Goal: Task Accomplishment & Management: Manage account settings

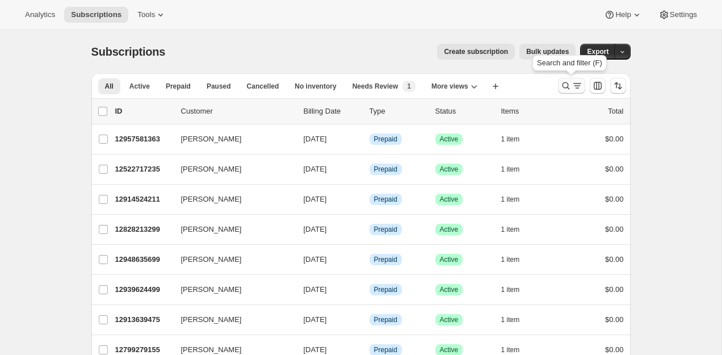
click at [568, 85] on icon "Search and filter results" at bounding box center [565, 85] width 7 height 7
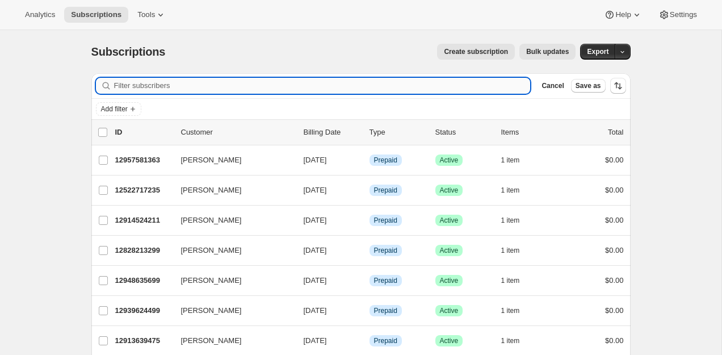
click at [467, 90] on input "Filter subscribers" at bounding box center [322, 86] width 417 height 16
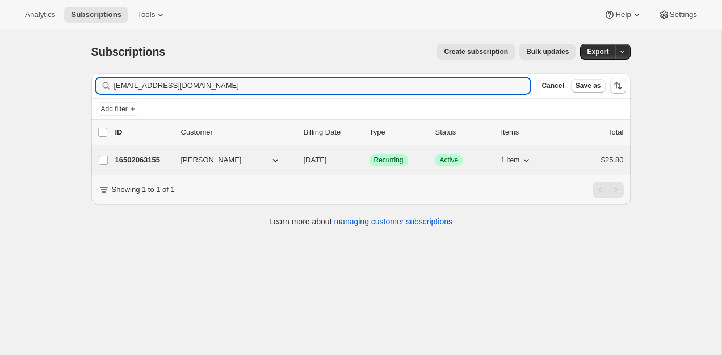
type input "[EMAIL_ADDRESS][DOMAIN_NAME]"
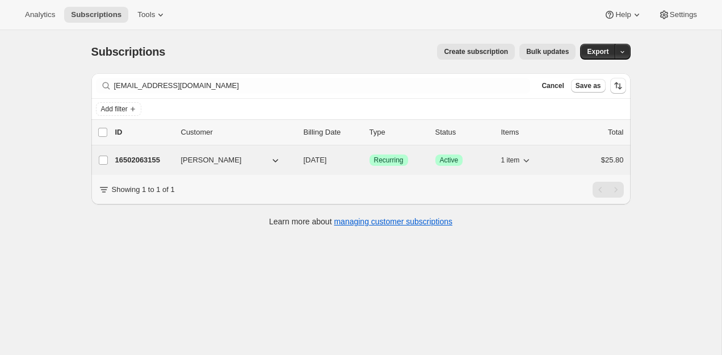
click at [149, 165] on p "16502063155" at bounding box center [143, 159] width 57 height 11
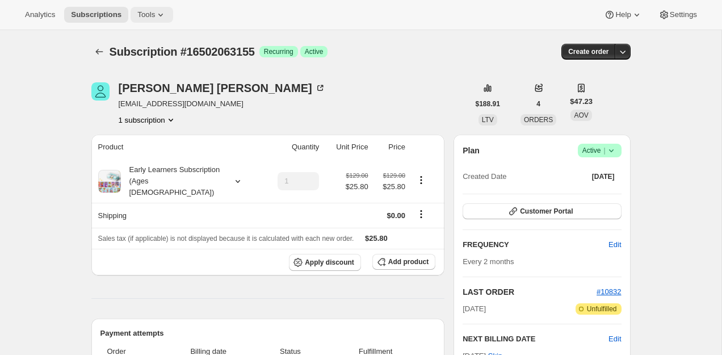
click at [144, 19] on button "Tools" at bounding box center [152, 15] width 43 height 16
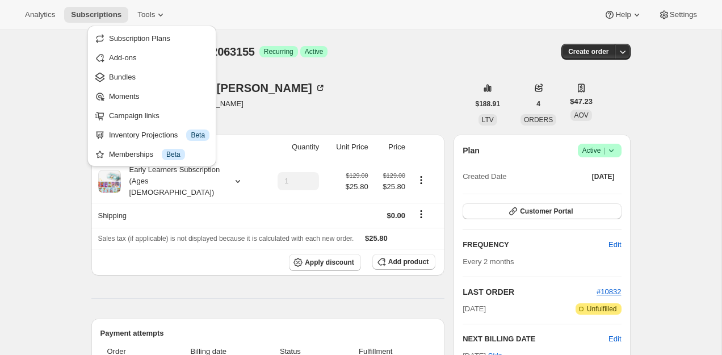
click at [296, 85] on div "Maude Arsenault just_maude@hotmail.com 1 subscription" at bounding box center [280, 103] width 378 height 43
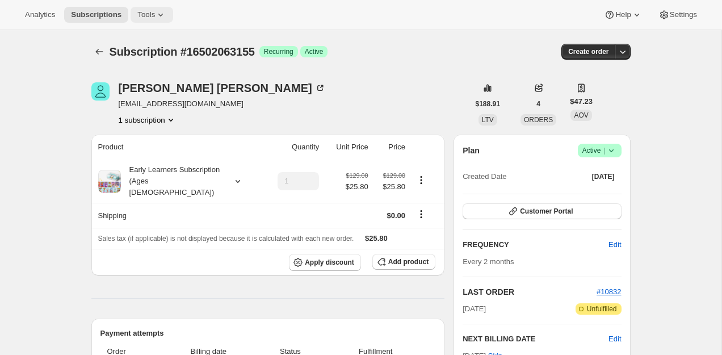
click at [155, 15] on span "Tools" at bounding box center [146, 14] width 18 height 9
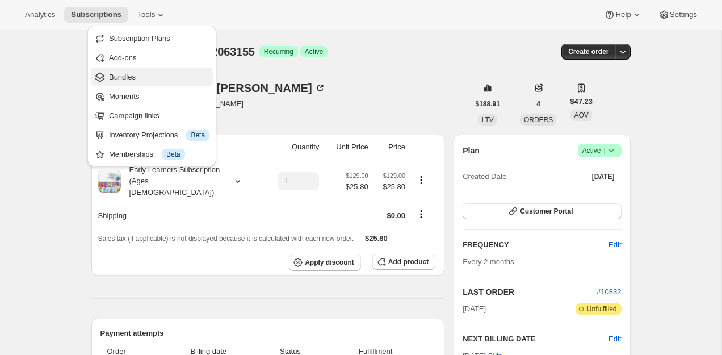
click at [149, 81] on span "Bundles" at bounding box center [159, 77] width 100 height 11
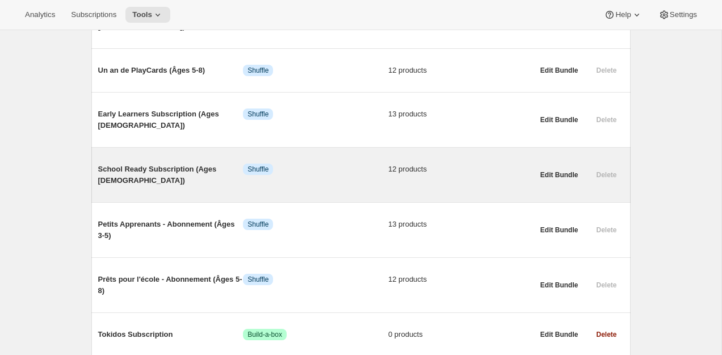
scroll to position [517, 0]
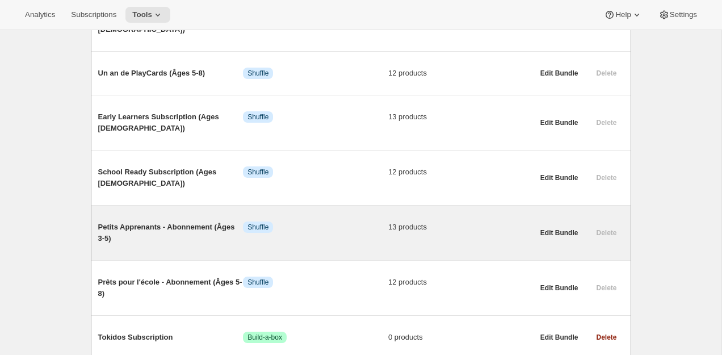
click at [166, 221] on span "Petits Apprenants - Abonnement (Âges 3-5)" at bounding box center [170, 232] width 145 height 23
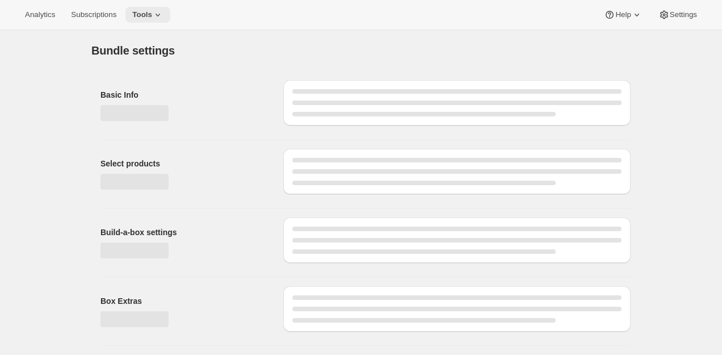
type input "Petits Apprenants - Abonnement (Âges 3-5)"
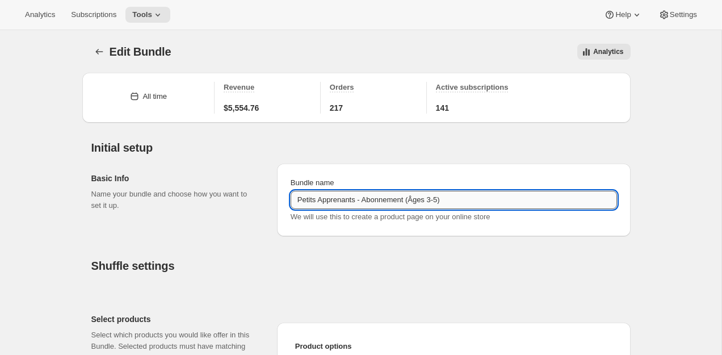
click at [459, 197] on input "Petits Apprenants - Abonnement (Âges 3-5)" at bounding box center [454, 200] width 326 height 18
click at [346, 201] on input "Petits Apprenants - Abonnement (Âges 3-5)" at bounding box center [454, 200] width 326 height 18
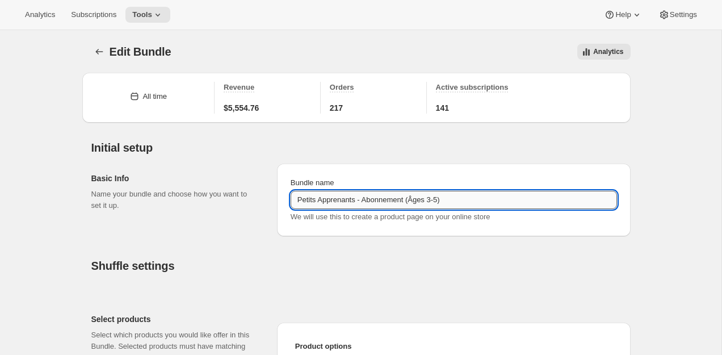
click at [346, 201] on input "Petits Apprenants - Abonnement (Âges 3-5)" at bounding box center [454, 200] width 326 height 18
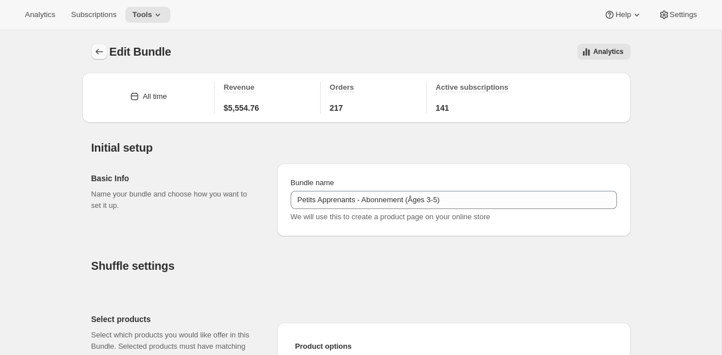
click at [94, 52] on icon "Bundles" at bounding box center [99, 51] width 11 height 11
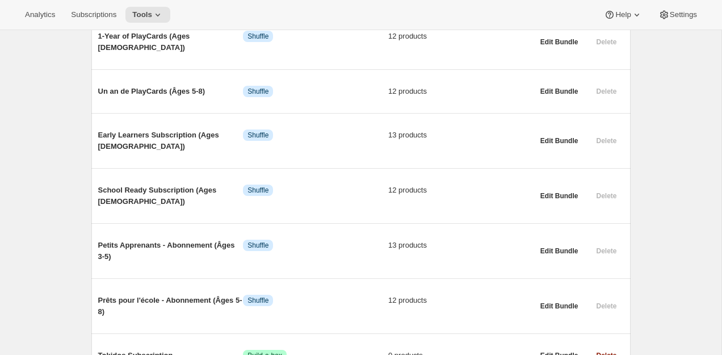
scroll to position [494, 0]
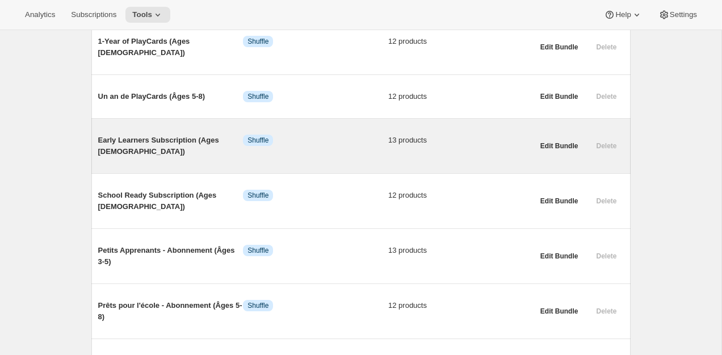
click at [189, 125] on div "Early Learners Subscription (Ages 3-5) Info Shuffle 13 products" at bounding box center [315, 145] width 435 height 41
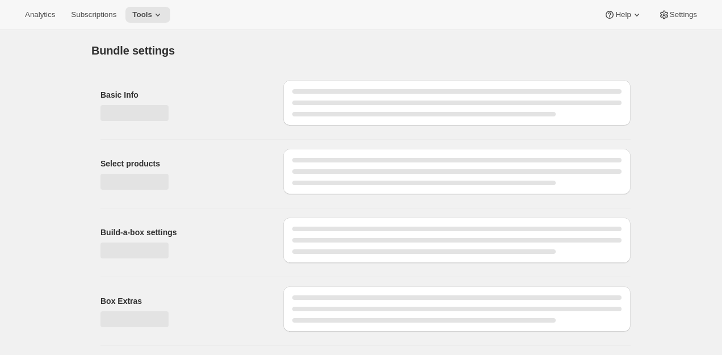
type input "Early Learners Subscription (Ages [DEMOGRAPHIC_DATA])"
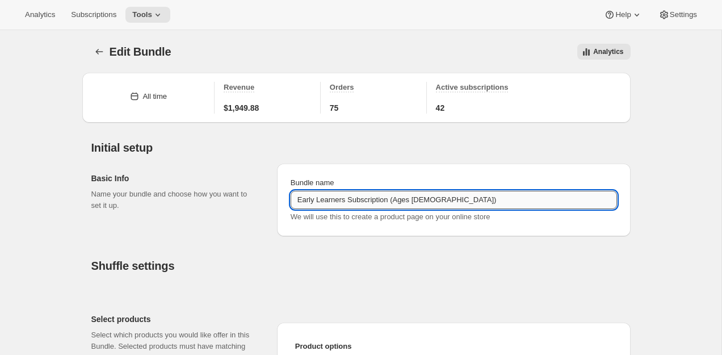
click at [392, 195] on input "Early Learners Subscription (Ages [DEMOGRAPHIC_DATA])" at bounding box center [454, 200] width 326 height 18
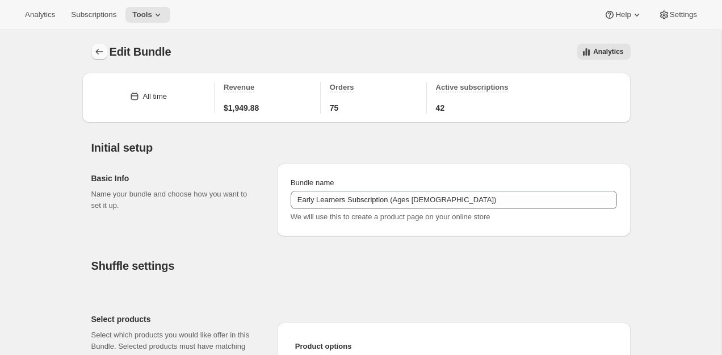
click at [96, 48] on icon "Bundles" at bounding box center [99, 51] width 11 height 11
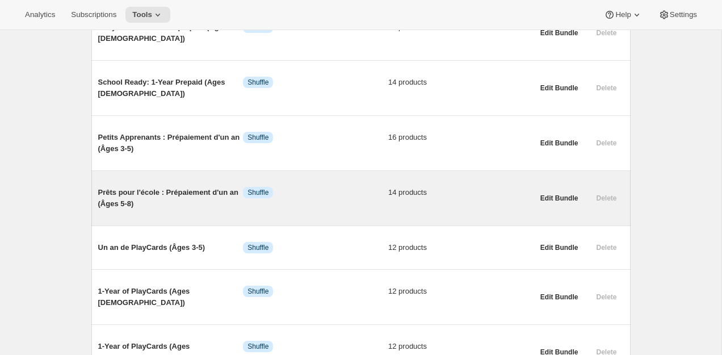
scroll to position [289, 0]
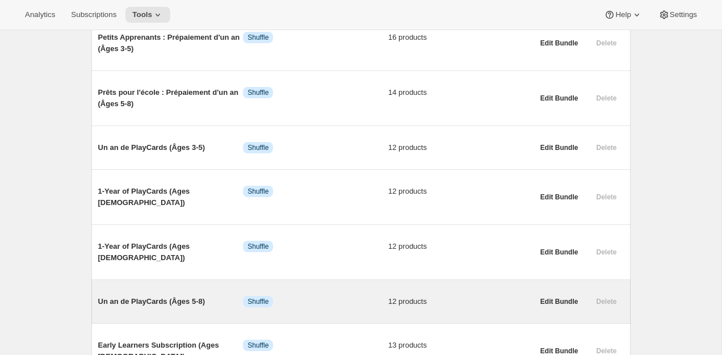
click at [172, 296] on span "Un an de PlayCards (Âges 5-8)" at bounding box center [170, 301] width 145 height 11
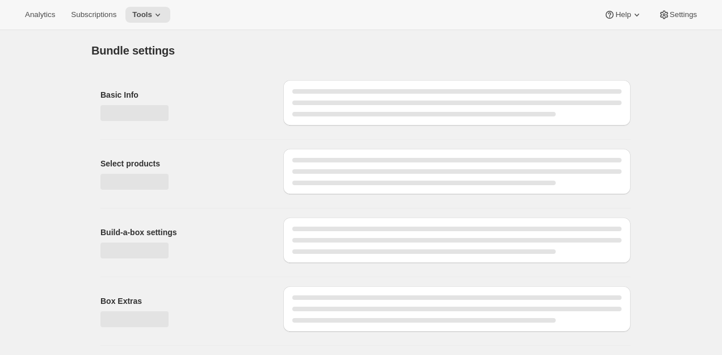
type input "Un an de PlayCards (Âges 5-8)"
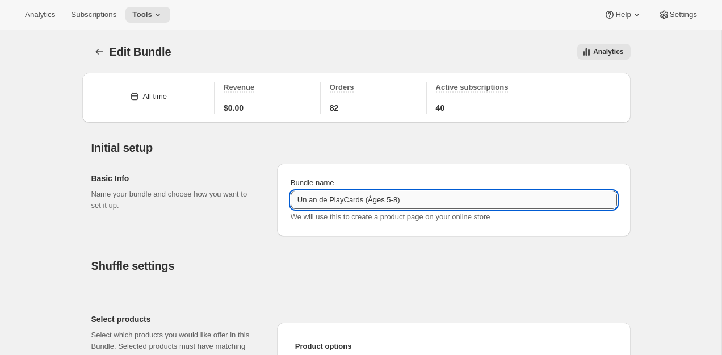
click at [375, 196] on input "Un an de PlayCards (Âges 5-8)" at bounding box center [454, 200] width 326 height 18
click at [91, 53] on button "Bundles" at bounding box center [99, 52] width 16 height 16
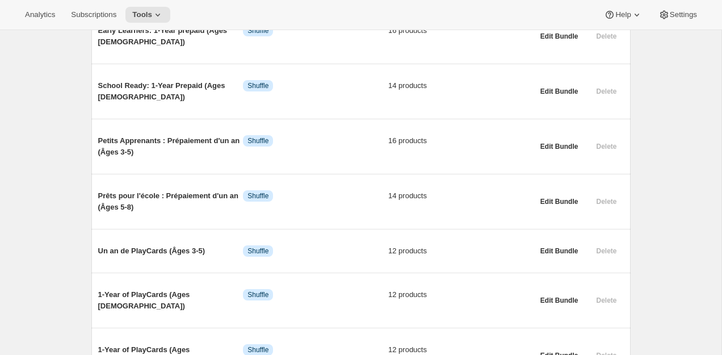
scroll to position [177, 0]
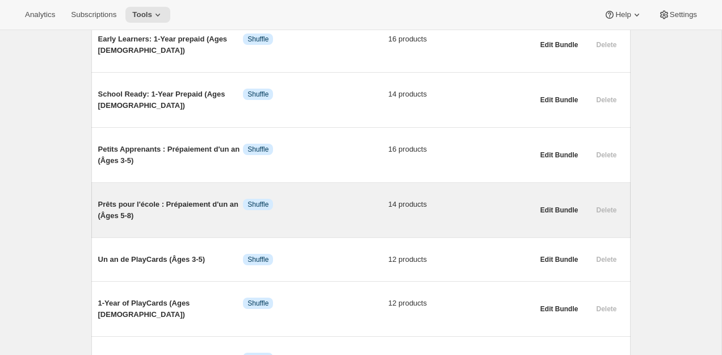
click at [207, 210] on span "Prêts pour l'école : Prépaiement d'un an (Âges 5-8)" at bounding box center [170, 210] width 145 height 23
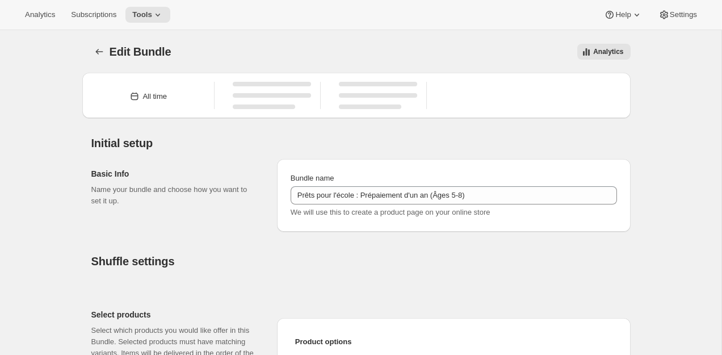
type input "Prêts pour l'école : Prépaiement d'un an (Âges 5-8)"
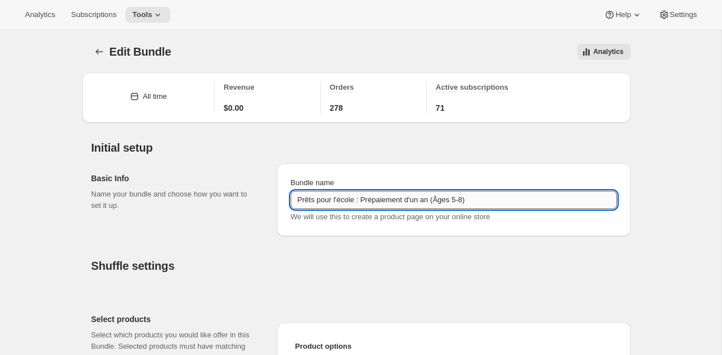
click at [361, 202] on input "Prêts pour l'école : Prépaiement d'un an (Âges 5-8)" at bounding box center [454, 200] width 326 height 18
click at [91, 51] on button "Bundles" at bounding box center [99, 52] width 16 height 16
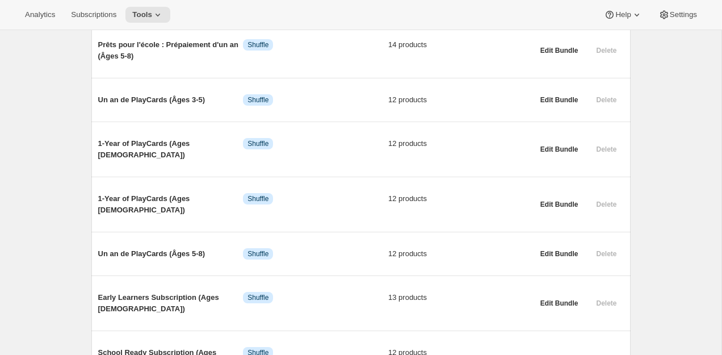
scroll to position [336, 0]
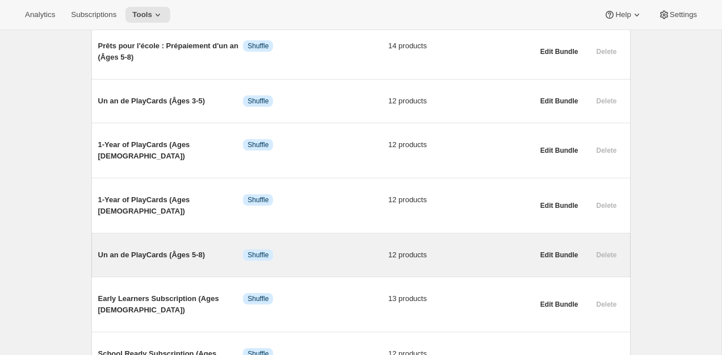
click at [146, 249] on span "Un an de PlayCards (Âges 5-8)" at bounding box center [170, 254] width 145 height 11
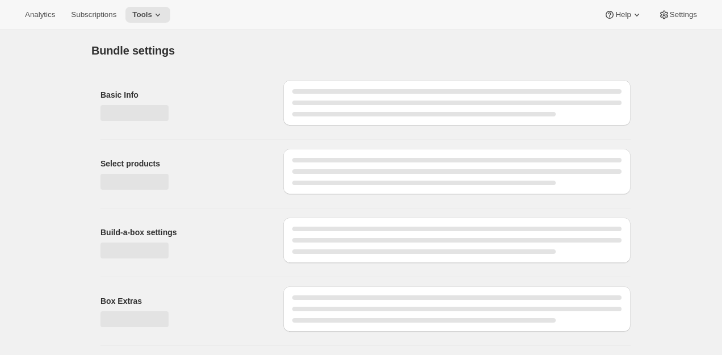
type input "Un an de PlayCards (Âges 5-8)"
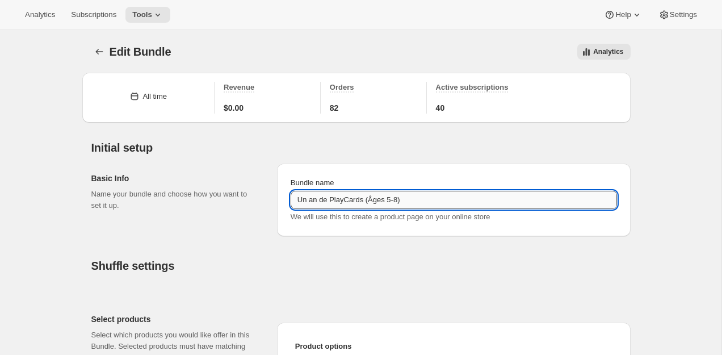
click at [372, 198] on input "Un an de PlayCards (Âges 5-8)" at bounding box center [454, 200] width 326 height 18
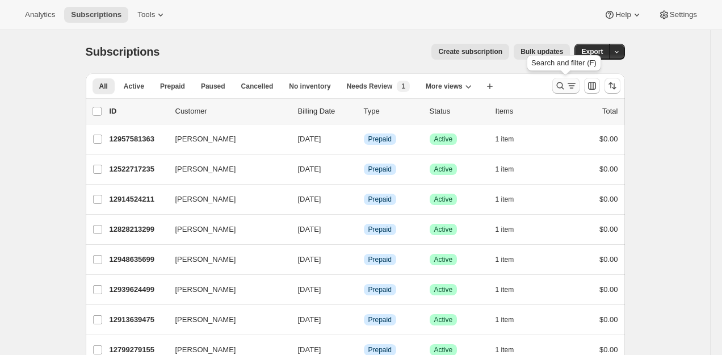
click at [562, 86] on icon "Search and filter results" at bounding box center [560, 85] width 11 height 11
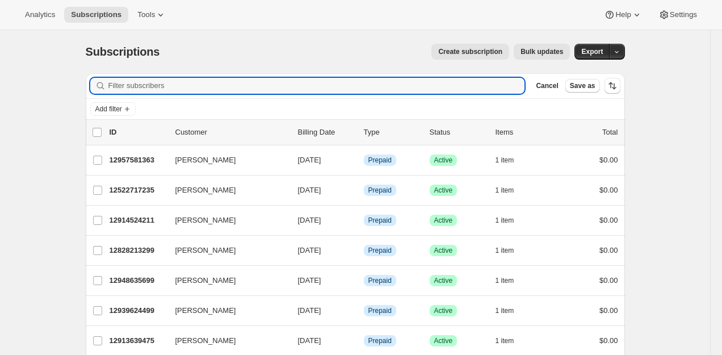
click at [425, 86] on input "Filter subscribers" at bounding box center [316, 86] width 417 height 16
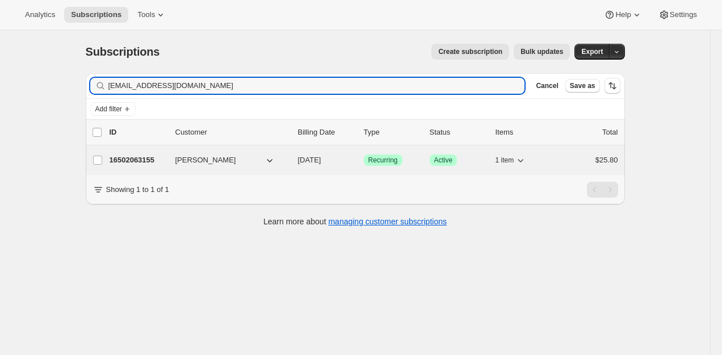
type input "[EMAIL_ADDRESS][DOMAIN_NAME]"
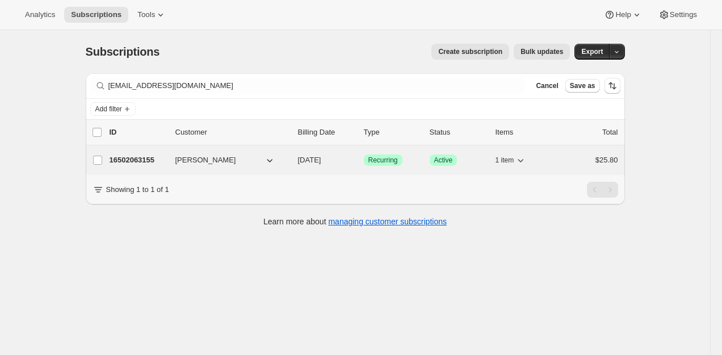
click at [139, 158] on p "16502063155" at bounding box center [138, 159] width 57 height 11
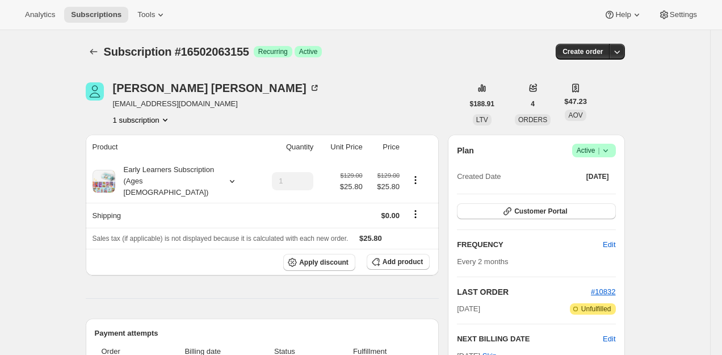
click at [231, 48] on span "Subscription #16502063155" at bounding box center [176, 51] width 145 height 12
click at [90, 52] on icon "Subscriptions" at bounding box center [93, 52] width 7 height 6
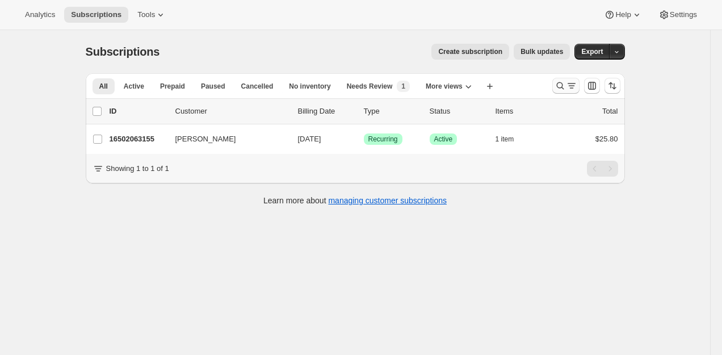
click at [563, 88] on icon "Search and filter results" at bounding box center [560, 85] width 11 height 11
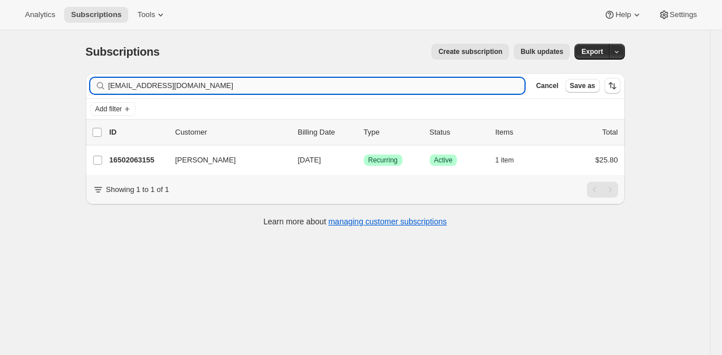
click at [462, 79] on input "[EMAIL_ADDRESS][DOMAIN_NAME]" at bounding box center [316, 86] width 417 height 16
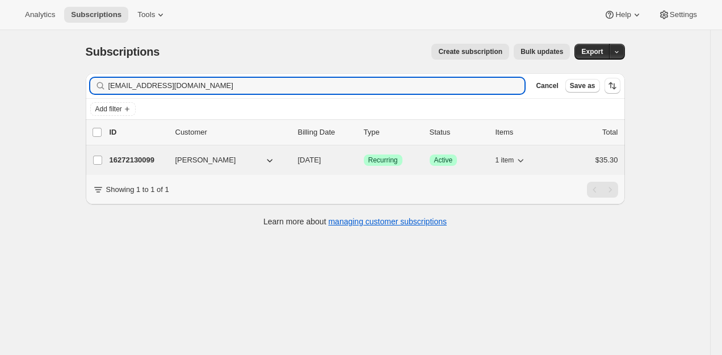
type input "[EMAIL_ADDRESS][DOMAIN_NAME]"
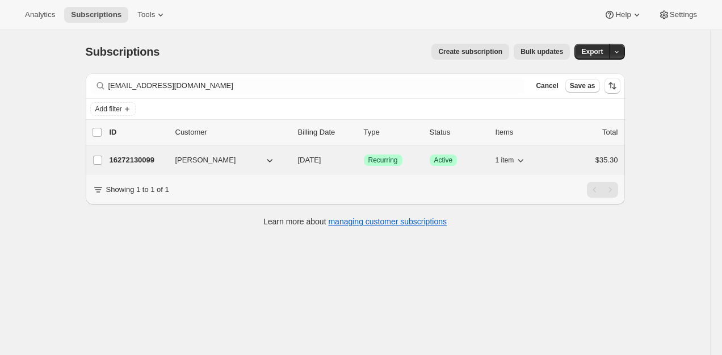
click at [131, 163] on p "16272130099" at bounding box center [138, 159] width 57 height 11
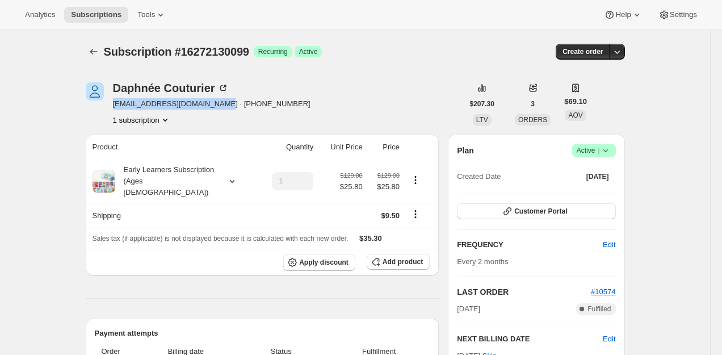
drag, startPoint x: 219, startPoint y: 106, endPoint x: 111, endPoint y: 106, distance: 107.9
click at [111, 106] on div "[PERSON_NAME] [EMAIL_ADDRESS][DOMAIN_NAME] · [PHONE_NUMBER] 1 subscription" at bounding box center [275, 103] width 378 height 43
copy span "[EMAIL_ADDRESS][DOMAIN_NAME]"
click at [93, 50] on icon "Subscriptions" at bounding box center [93, 51] width 11 height 11
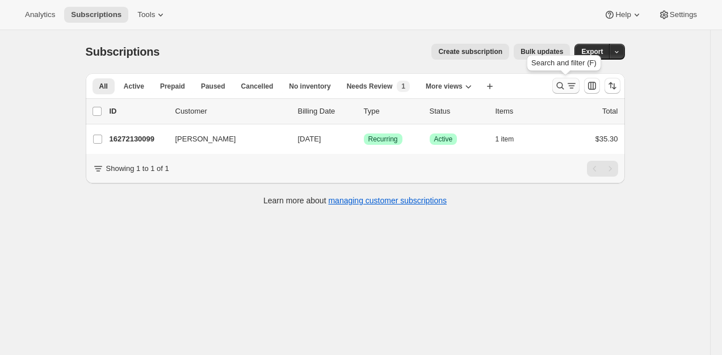
click at [560, 87] on icon "Search and filter results" at bounding box center [560, 85] width 11 height 11
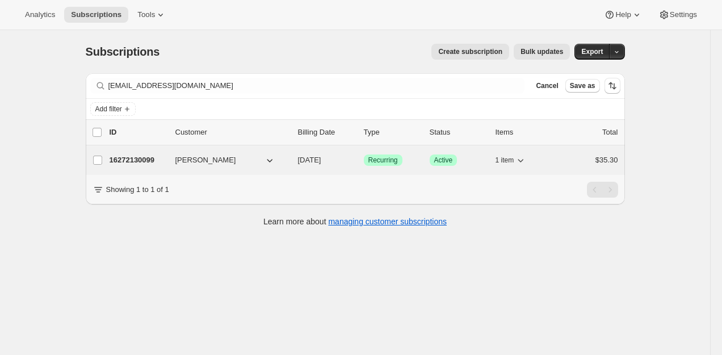
click at [153, 164] on p "16272130099" at bounding box center [138, 159] width 57 height 11
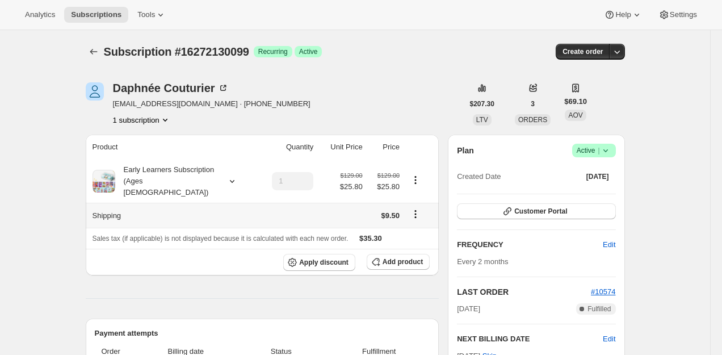
click at [418, 208] on icon "Shipping actions" at bounding box center [415, 213] width 11 height 11
click at [410, 217] on button "Edit shipping rate" at bounding box center [414, 225] width 64 height 18
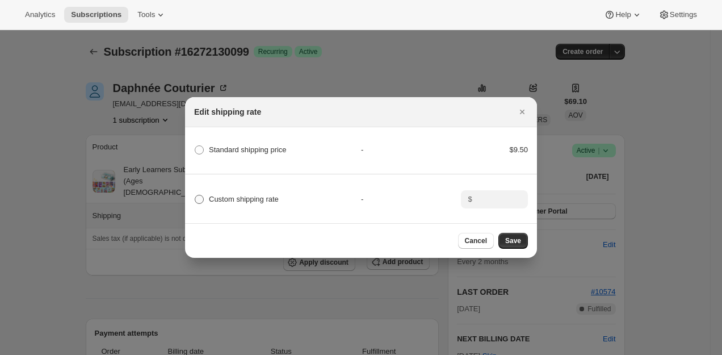
click at [269, 203] on span "Custom shipping rate" at bounding box center [244, 199] width 70 height 9
click at [195, 195] on input "Custom shipping rate" at bounding box center [195, 195] width 1 height 1
radio input "true"
click at [506, 203] on input ":rjl:" at bounding box center [493, 199] width 35 height 18
type input "0"
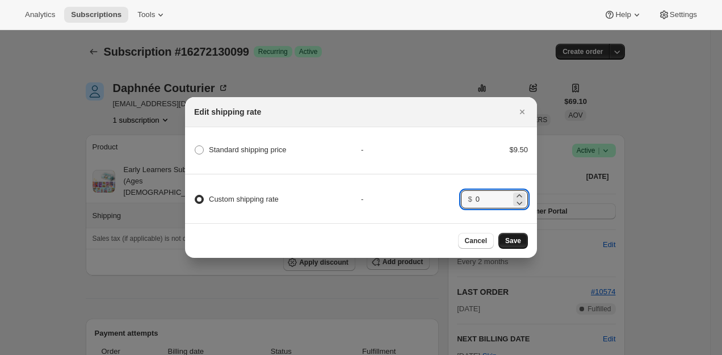
click at [509, 244] on span "Save" at bounding box center [513, 240] width 16 height 9
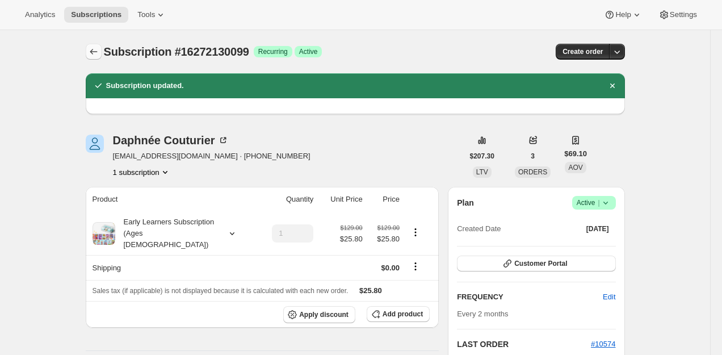
click at [98, 55] on icon "Subscriptions" at bounding box center [93, 51] width 11 height 11
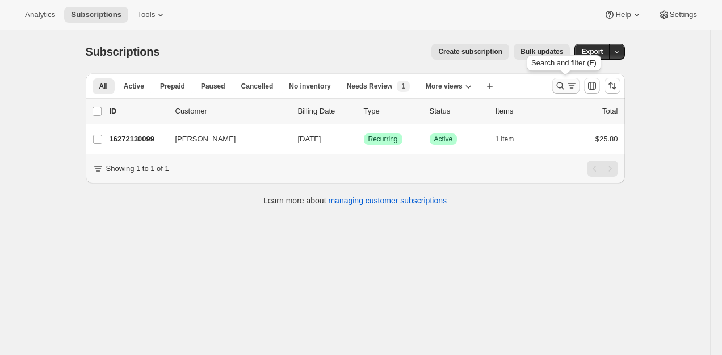
click at [556, 85] on icon "Search and filter results" at bounding box center [560, 85] width 11 height 11
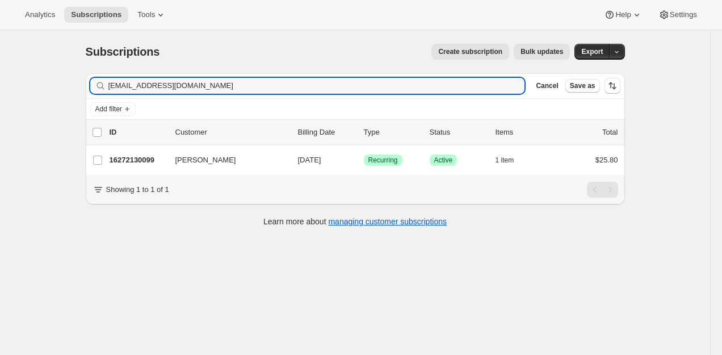
click at [425, 85] on input "[EMAIL_ADDRESS][DOMAIN_NAME]" at bounding box center [316, 86] width 417 height 16
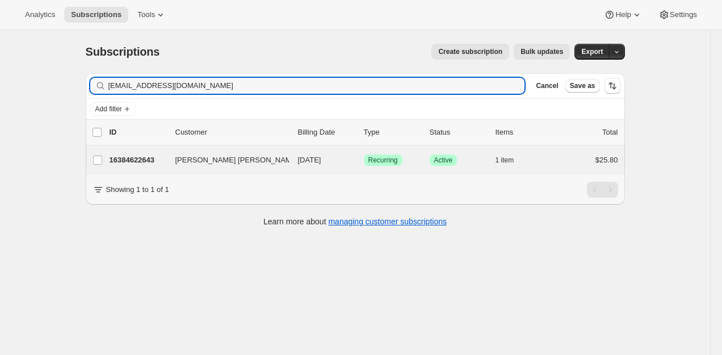
type input "[EMAIL_ADDRESS][DOMAIN_NAME]"
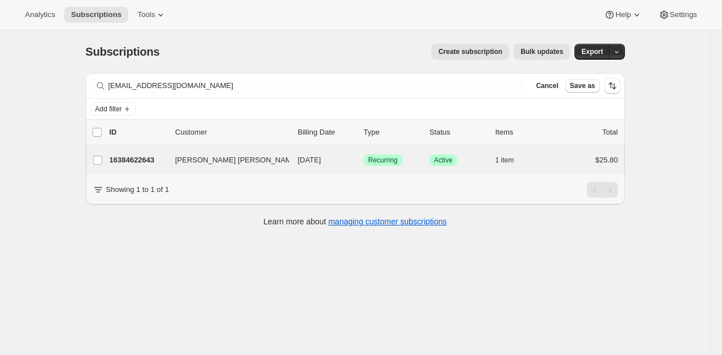
click at [137, 150] on div "[PERSON_NAME] [PERSON_NAME] 16384622643 [PERSON_NAME] [PERSON_NAME] [DATE] Succ…" at bounding box center [355, 160] width 539 height 30
click at [132, 158] on p "16384622643" at bounding box center [138, 159] width 57 height 11
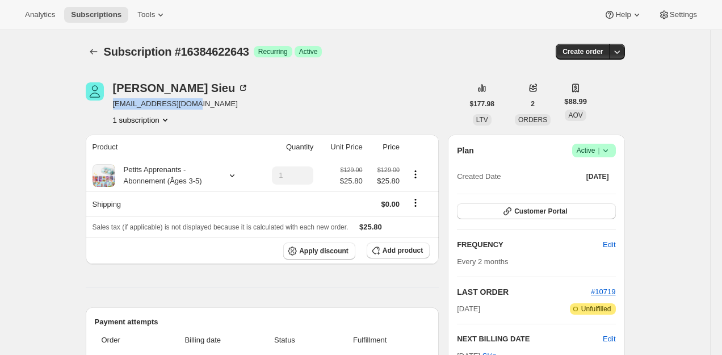
drag, startPoint x: 191, startPoint y: 106, endPoint x: 114, endPoint y: 107, distance: 77.2
click at [114, 107] on span "[EMAIL_ADDRESS][DOMAIN_NAME]" at bounding box center [181, 103] width 136 height 11
copy span "[EMAIL_ADDRESS][DOMAIN_NAME]"
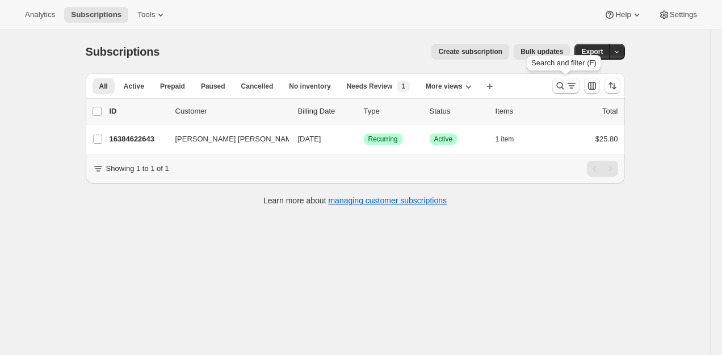
click at [570, 83] on icon "Search and filter results" at bounding box center [571, 85] width 11 height 11
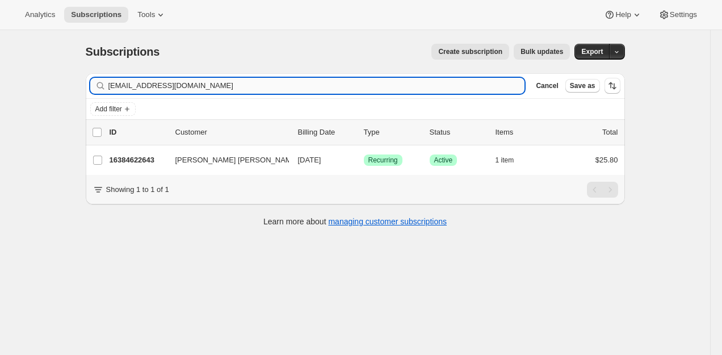
click at [399, 89] on input "[EMAIL_ADDRESS][DOMAIN_NAME]" at bounding box center [316, 86] width 417 height 16
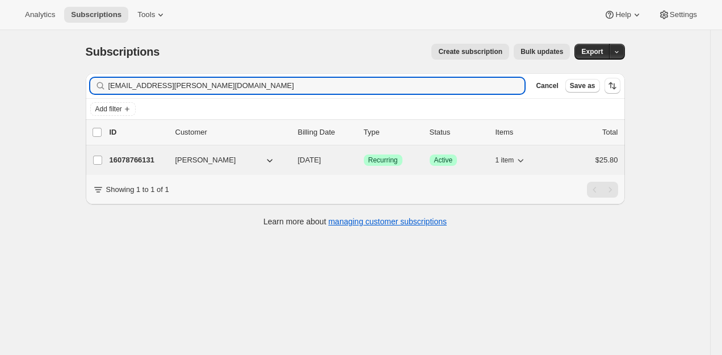
type input "[EMAIL_ADDRESS][PERSON_NAME][DOMAIN_NAME]"
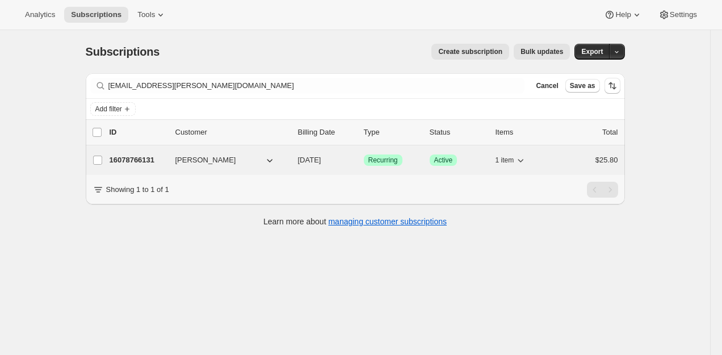
click at [122, 160] on p "16078766131" at bounding box center [138, 159] width 57 height 11
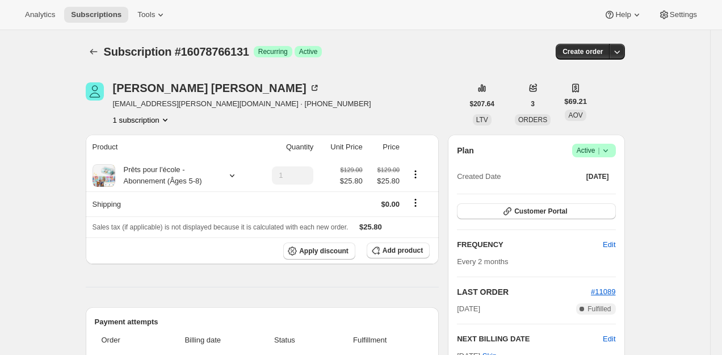
click at [182, 100] on span "[EMAIL_ADDRESS][PERSON_NAME][DOMAIN_NAME] · [PHONE_NUMBER]" at bounding box center [242, 103] width 258 height 11
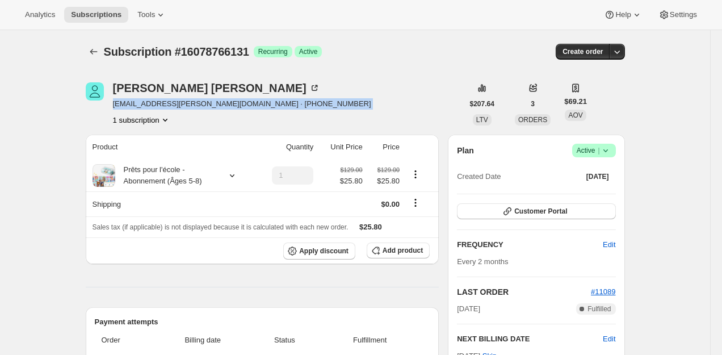
click at [182, 100] on span "[EMAIL_ADDRESS][PERSON_NAME][DOMAIN_NAME] · [PHONE_NUMBER]" at bounding box center [242, 103] width 258 height 11
click at [217, 111] on div "[PERSON_NAME] [EMAIL_ADDRESS][PERSON_NAME][DOMAIN_NAME] · [PHONE_NUMBER] 1 subs…" at bounding box center [242, 103] width 258 height 43
drag, startPoint x: 214, startPoint y: 107, endPoint x: 110, endPoint y: 104, distance: 104.5
click at [110, 105] on div "[PERSON_NAME] [EMAIL_ADDRESS][PERSON_NAME][DOMAIN_NAME] · [PHONE_NUMBER] 1 subs…" at bounding box center [275, 103] width 378 height 43
copy span "[EMAIL_ADDRESS][PERSON_NAME][DOMAIN_NAME]"
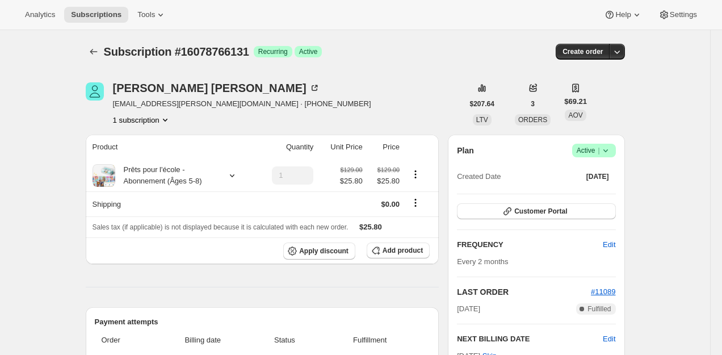
click at [110, 58] on span "Subscription #16078766131" at bounding box center [176, 51] width 145 height 12
click at [104, 58] on span "Subscription #16078766131" at bounding box center [176, 51] width 145 height 12
click at [97, 53] on icon "Subscriptions" at bounding box center [93, 51] width 11 height 11
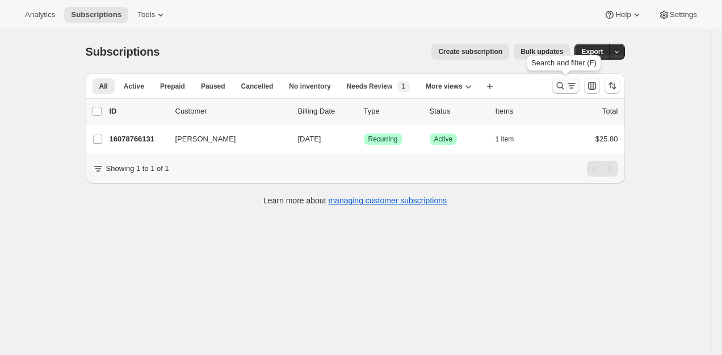
click at [561, 85] on icon "Search and filter results" at bounding box center [560, 85] width 11 height 11
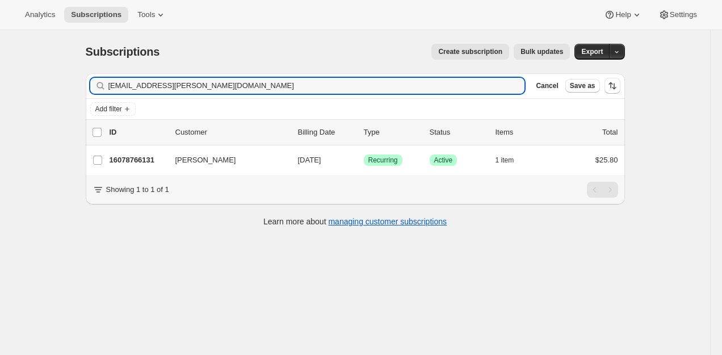
click at [447, 85] on input "[EMAIL_ADDRESS][PERSON_NAME][DOMAIN_NAME]" at bounding box center [316, 86] width 417 height 16
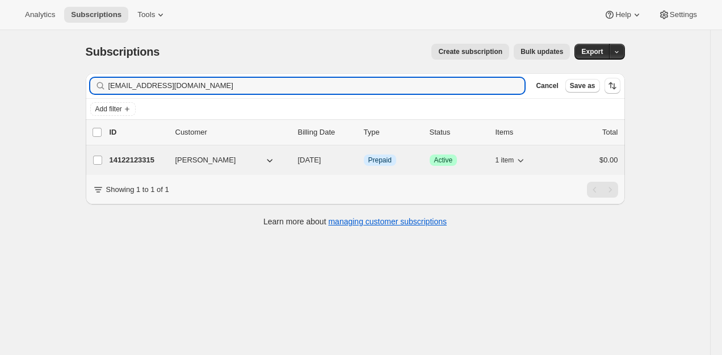
type input "[EMAIL_ADDRESS][DOMAIN_NAME]"
click at [141, 159] on p "14122123315" at bounding box center [138, 159] width 57 height 11
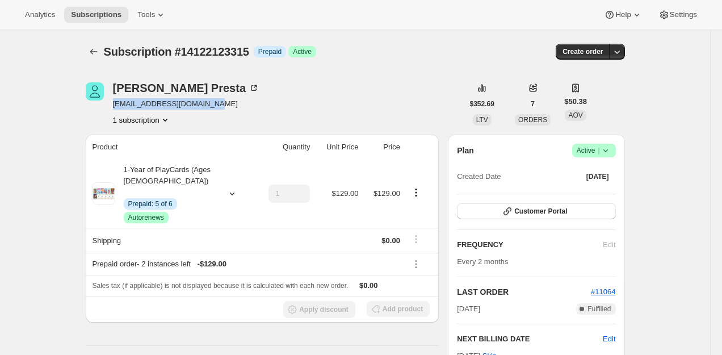
drag, startPoint x: 236, startPoint y: 103, endPoint x: 109, endPoint y: 105, distance: 127.2
click at [109, 104] on div "[PERSON_NAME] [EMAIL_ADDRESS][DOMAIN_NAME] 1 subscription" at bounding box center [275, 103] width 378 height 43
copy span "[EMAIL_ADDRESS][DOMAIN_NAME]"
click at [95, 56] on icon "Subscriptions" at bounding box center [93, 51] width 11 height 11
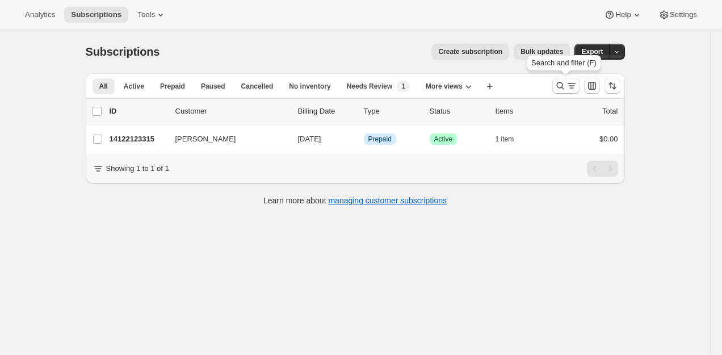
click at [566, 81] on icon "Search and filter results" at bounding box center [571, 85] width 11 height 11
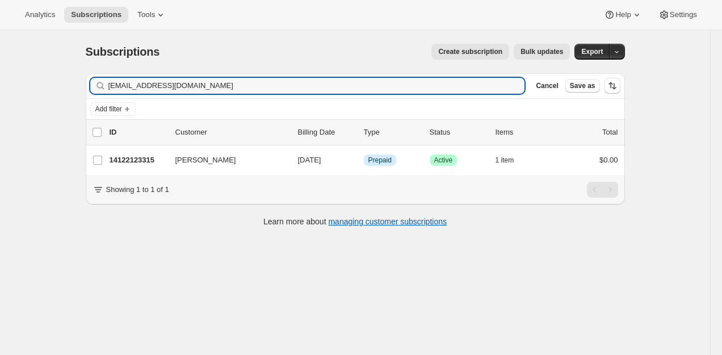
click at [433, 81] on input "[EMAIL_ADDRESS][DOMAIN_NAME]" at bounding box center [316, 86] width 417 height 16
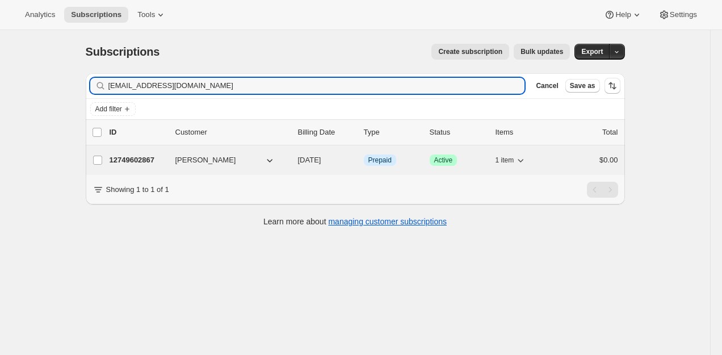
type input "[EMAIL_ADDRESS][DOMAIN_NAME]"
click at [125, 162] on p "12749602867" at bounding box center [138, 159] width 57 height 11
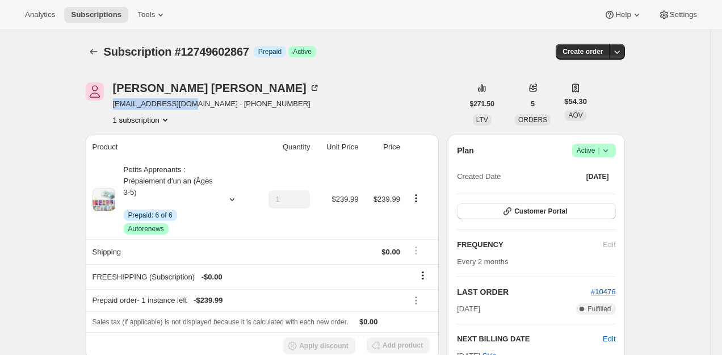
drag, startPoint x: 189, startPoint y: 105, endPoint x: 111, endPoint y: 105, distance: 77.8
click at [111, 105] on div "[PERSON_NAME] [EMAIL_ADDRESS][DOMAIN_NAME] · [PHONE_NUMBER] 1 subscription" at bounding box center [275, 103] width 378 height 43
copy span "[EMAIL_ADDRESS][DOMAIN_NAME]"
click at [88, 52] on icon "Subscriptions" at bounding box center [93, 51] width 11 height 11
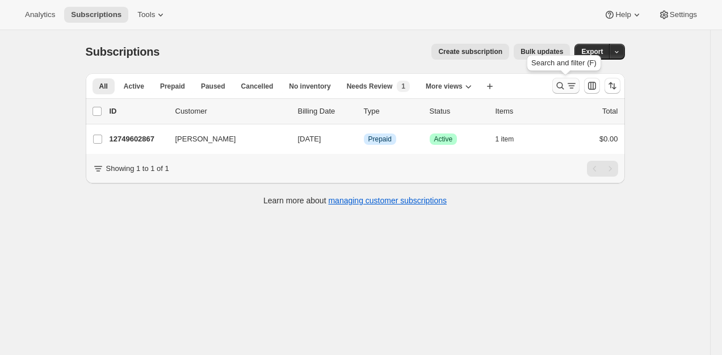
click at [568, 83] on icon "Search and filter results" at bounding box center [571, 85] width 11 height 11
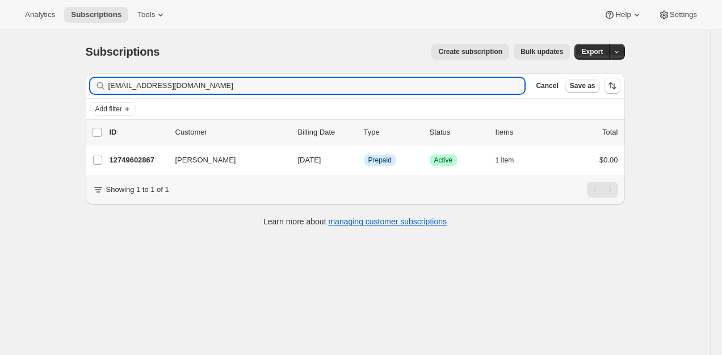
click at [449, 85] on input "[EMAIL_ADDRESS][DOMAIN_NAME]" at bounding box center [316, 86] width 417 height 16
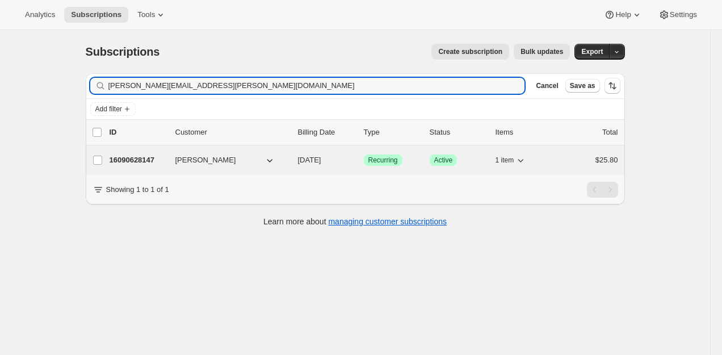
type input "[PERSON_NAME][EMAIL_ADDRESS][PERSON_NAME][DOMAIN_NAME]"
click at [140, 161] on p "16090628147" at bounding box center [138, 159] width 57 height 11
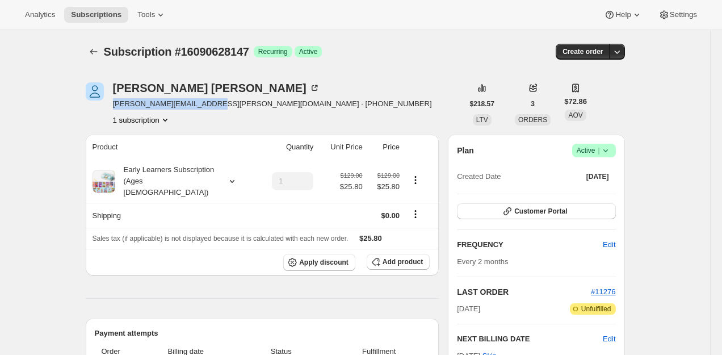
drag, startPoint x: 204, startPoint y: 103, endPoint x: 112, endPoint y: 107, distance: 92.6
click at [112, 107] on div "[PERSON_NAME] Girard [EMAIL_ADDRESS][PERSON_NAME][DOMAIN_NAME] · [PHONE_NUMBER]…" at bounding box center [275, 103] width 378 height 43
copy span "[PERSON_NAME][EMAIL_ADDRESS][PERSON_NAME][DOMAIN_NAME]"
click at [96, 52] on icon "Subscriptions" at bounding box center [93, 51] width 11 height 11
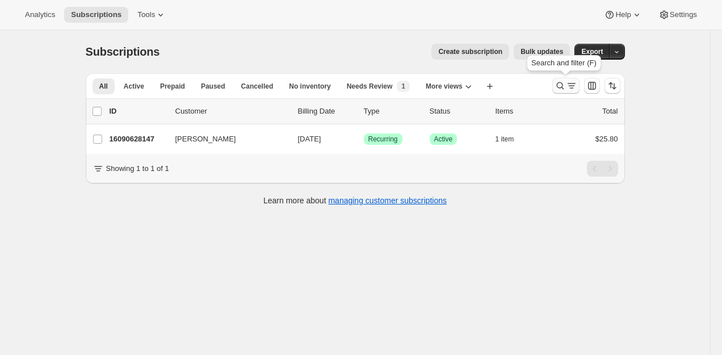
click at [558, 86] on icon "Search and filter results" at bounding box center [560, 85] width 11 height 11
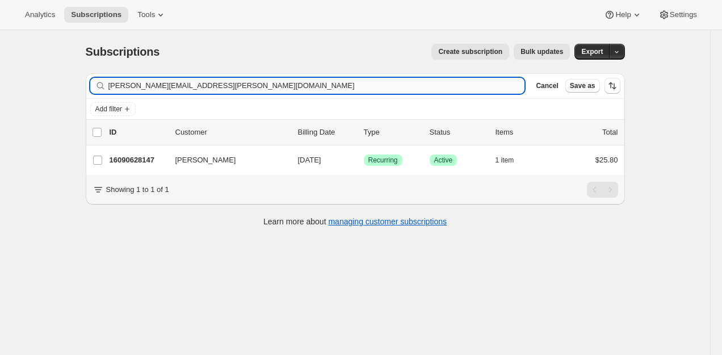
click at [458, 86] on input "[PERSON_NAME][EMAIL_ADDRESS][PERSON_NAME][DOMAIN_NAME]" at bounding box center [316, 86] width 417 height 16
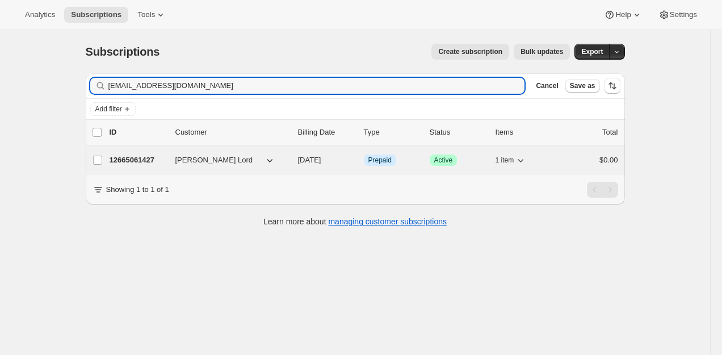
type input "[EMAIL_ADDRESS][DOMAIN_NAME]"
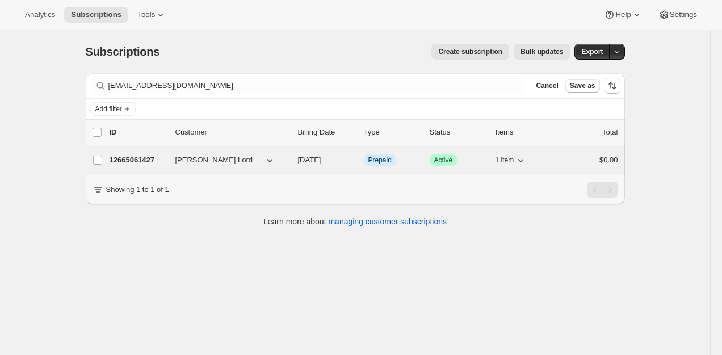
click at [141, 161] on p "12665061427" at bounding box center [138, 159] width 57 height 11
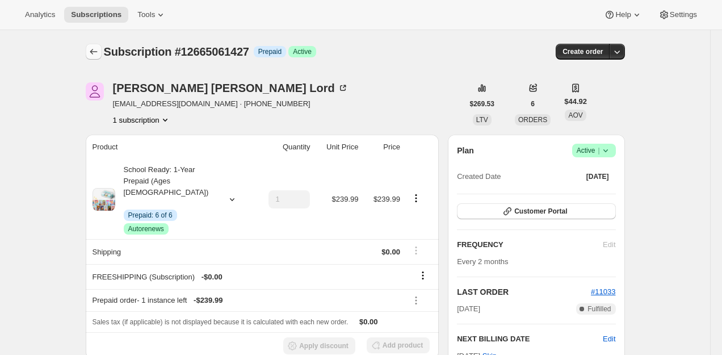
click at [93, 45] on button "Subscriptions" at bounding box center [94, 52] width 16 height 16
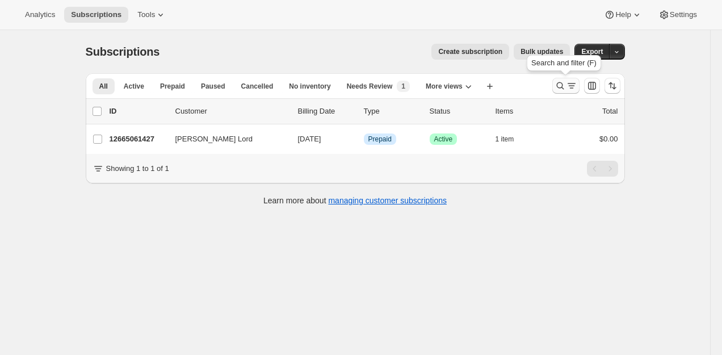
click at [558, 86] on icon "Search and filter results" at bounding box center [560, 85] width 11 height 11
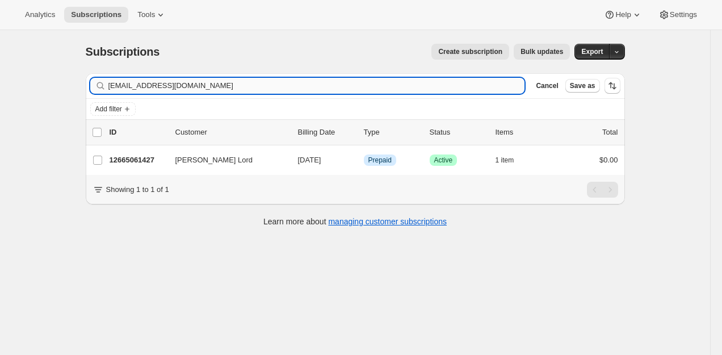
click at [439, 89] on input "[EMAIL_ADDRESS][DOMAIN_NAME]" at bounding box center [316, 86] width 417 height 16
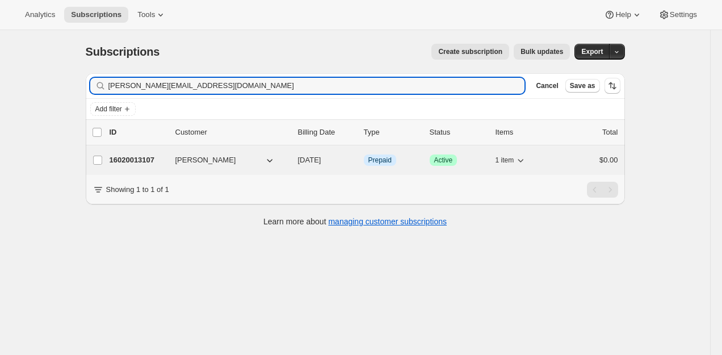
type input "[PERSON_NAME][EMAIL_ADDRESS][DOMAIN_NAME]"
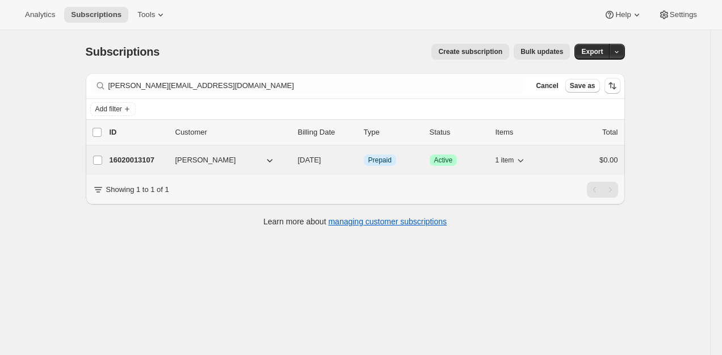
click at [144, 161] on p "16020013107" at bounding box center [138, 159] width 57 height 11
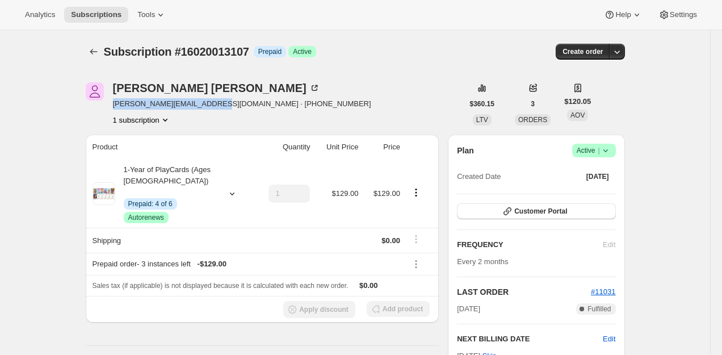
drag, startPoint x: 206, startPoint y: 104, endPoint x: 114, endPoint y: 104, distance: 92.0
click at [114, 104] on span "[PERSON_NAME][EMAIL_ADDRESS][DOMAIN_NAME] · [PHONE_NUMBER]" at bounding box center [242, 103] width 258 height 11
copy span "[PERSON_NAME][EMAIL_ADDRESS][DOMAIN_NAME]"
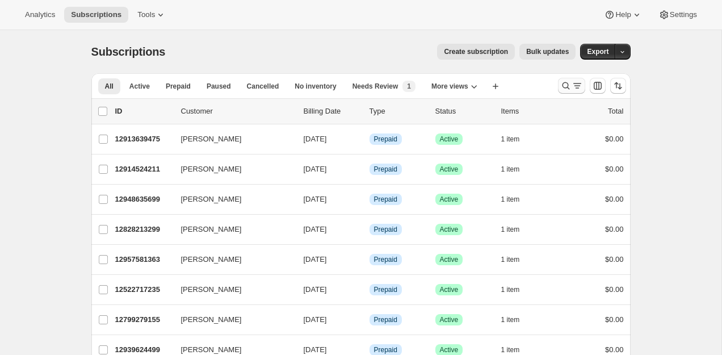
click at [575, 86] on icon "Search and filter results" at bounding box center [577, 85] width 11 height 11
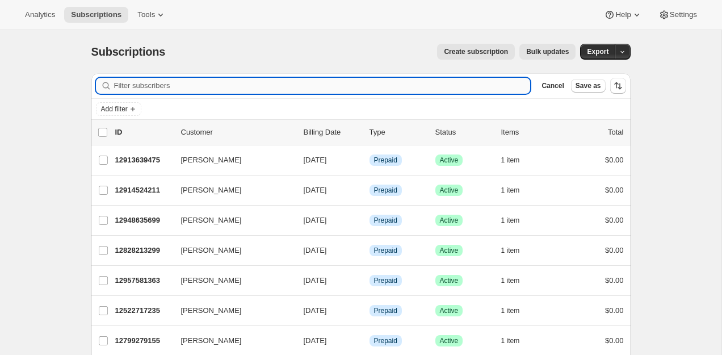
click at [444, 79] on input "Filter subscribers" at bounding box center [322, 86] width 417 height 16
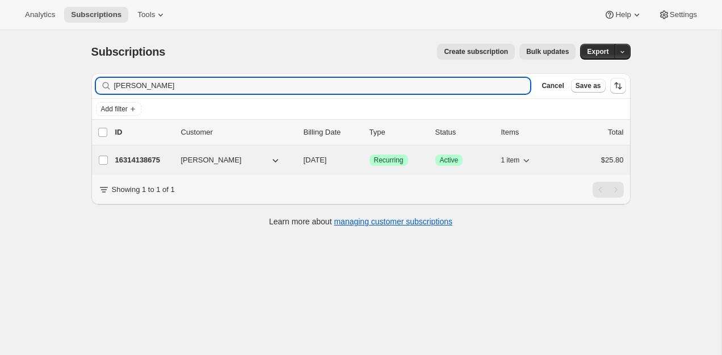
type input "Jessie Carrier"
click at [133, 165] on p "16314138675" at bounding box center [143, 159] width 57 height 11
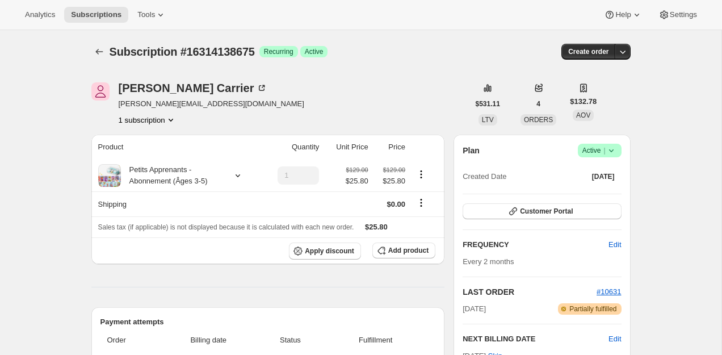
click at [613, 150] on icon at bounding box center [611, 150] width 11 height 11
click at [585, 192] on span "Cancel subscription" at bounding box center [596, 192] width 64 height 9
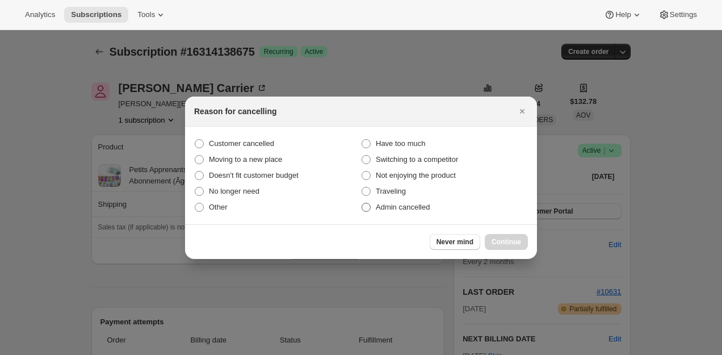
click at [415, 203] on span "Admin cancelled" at bounding box center [403, 207] width 54 height 9
click at [362, 203] on input "Admin cancelled" at bounding box center [362, 203] width 1 height 1
radio input "true"
click at [520, 241] on span "Continue" at bounding box center [507, 241] width 30 height 9
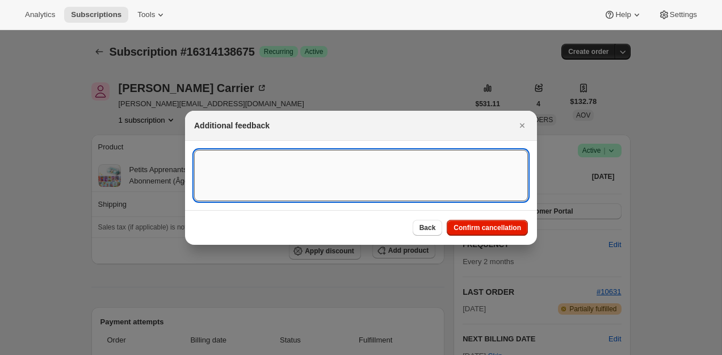
click at [374, 176] on textarea ":rbs:" at bounding box center [361, 175] width 334 height 51
type textarea "the cx bought the subscription all together"
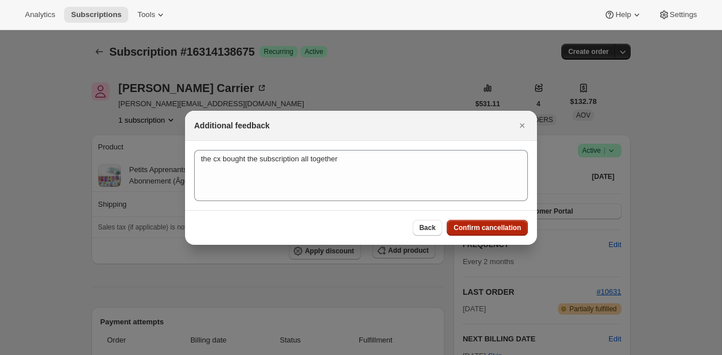
click at [488, 229] on span "Confirm cancellation" at bounding box center [488, 227] width 68 height 9
